Goal: Task Accomplishment & Management: Manage account settings

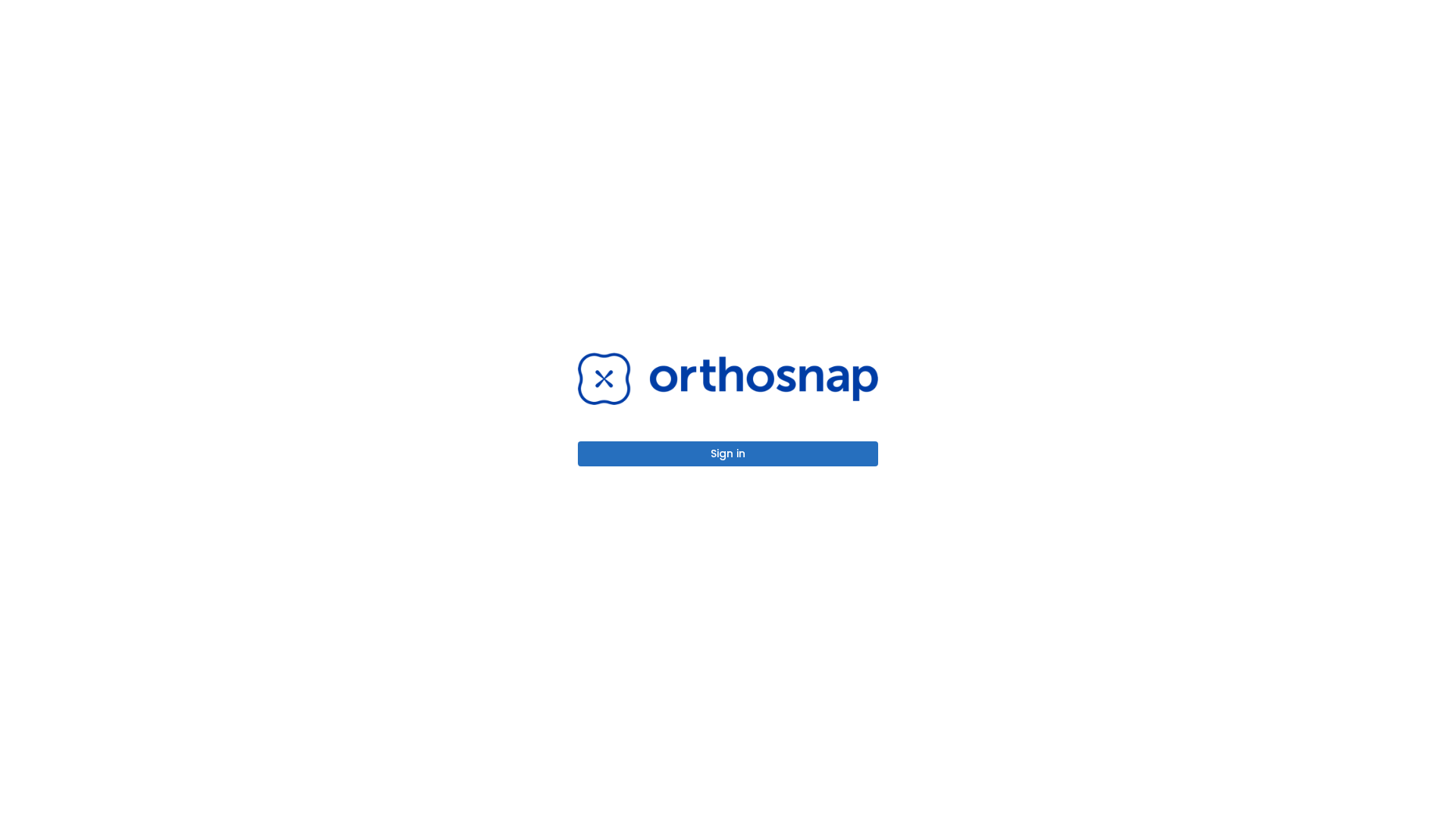
click at [728, 454] on button "Sign in" at bounding box center [728, 454] width 300 height 25
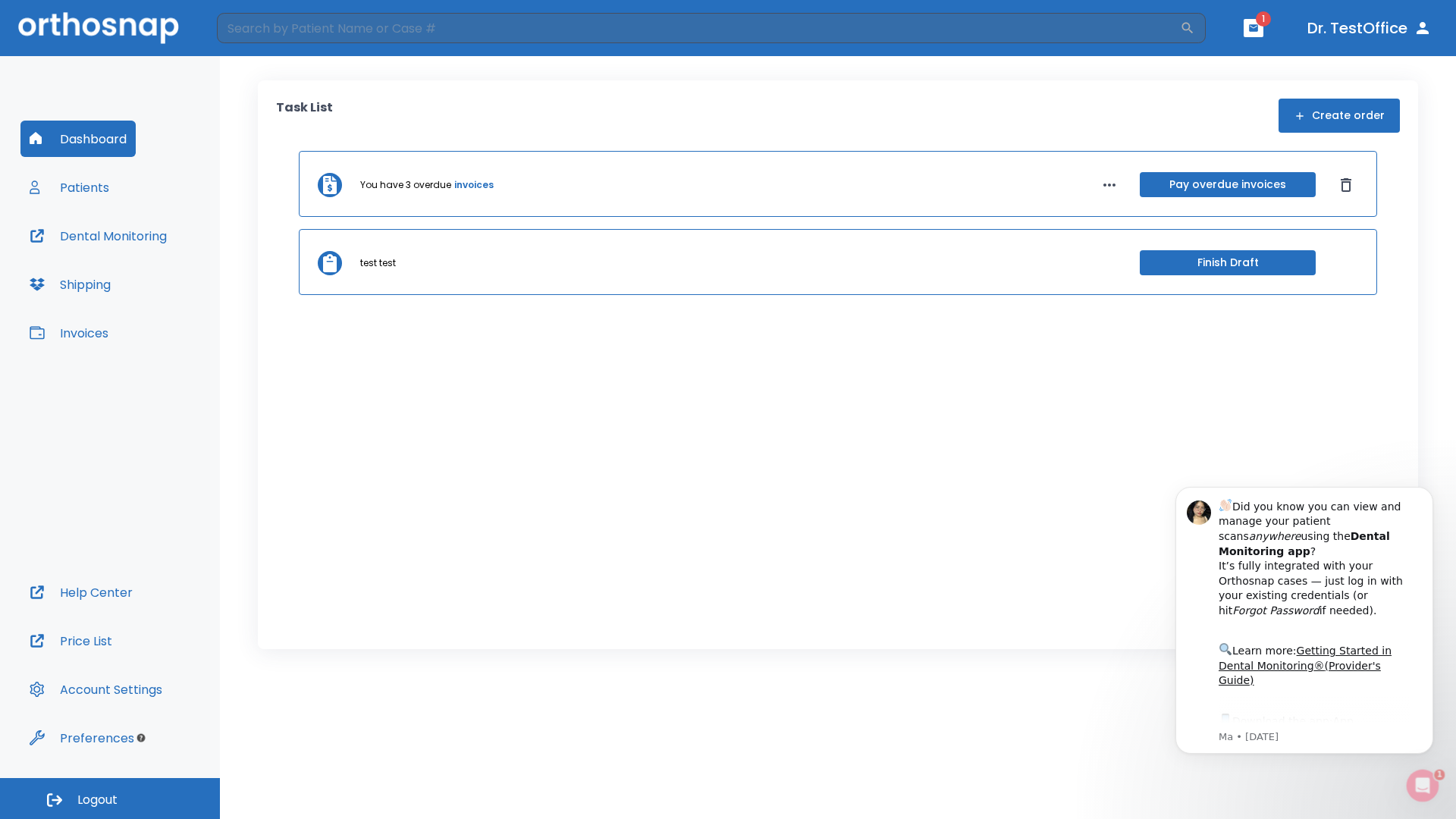
click at [110, 798] on span "Logout" at bounding box center [97, 799] width 41 height 17
